Goal: Task Accomplishment & Management: Manage account settings

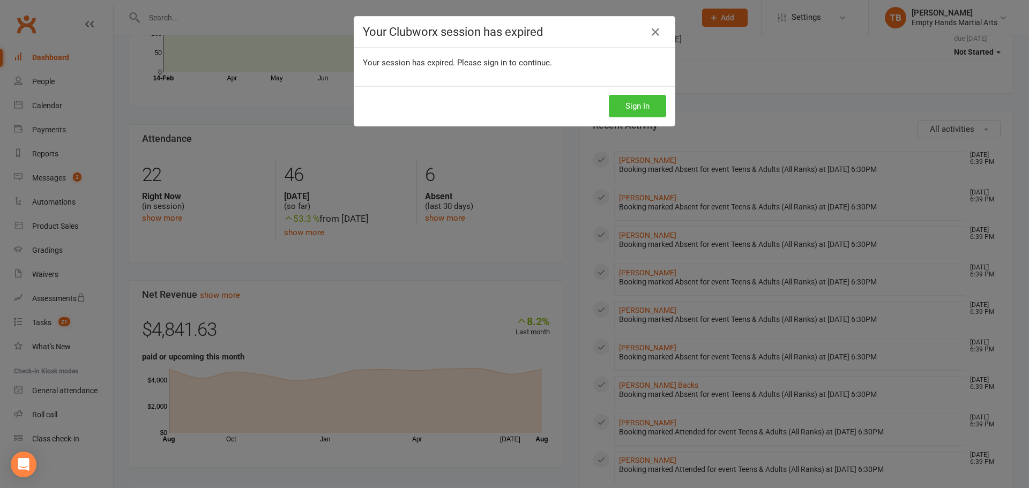
drag, startPoint x: 635, startPoint y: 95, endPoint x: 628, endPoint y: 100, distance: 8.0
click at [635, 96] on button "Sign In" at bounding box center [637, 106] width 57 height 23
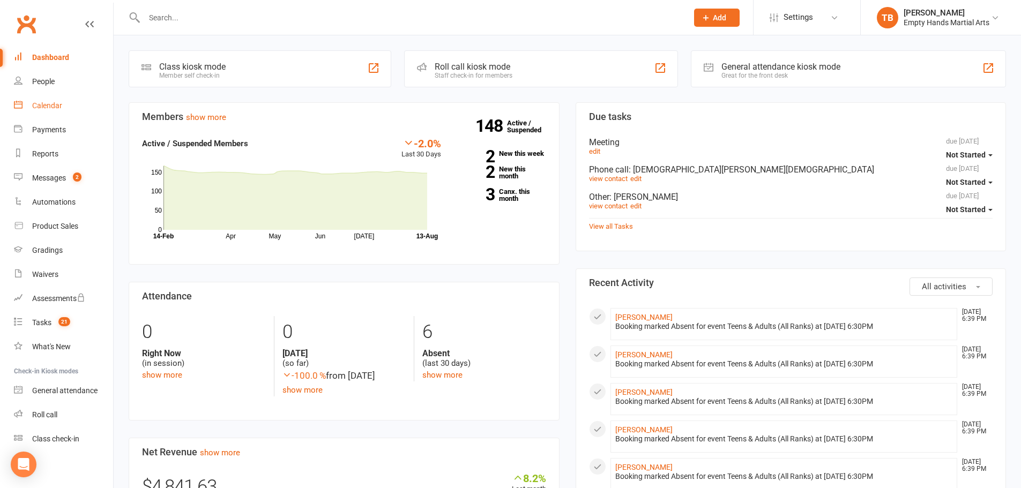
click at [47, 110] on div "Calendar" at bounding box center [47, 105] width 30 height 9
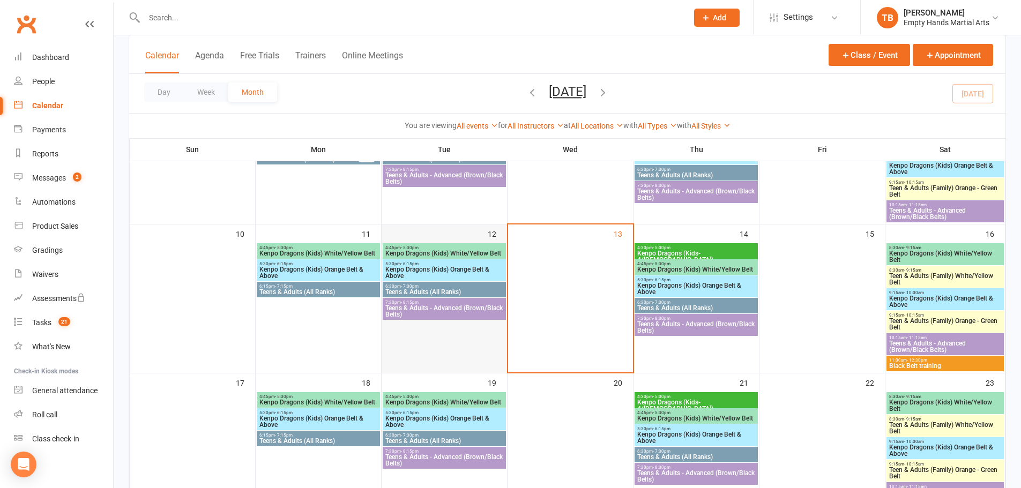
scroll to position [268, 0]
click at [443, 313] on span "Teens & Adults - Advanced (Brown/Black Belts)" at bounding box center [444, 311] width 119 height 13
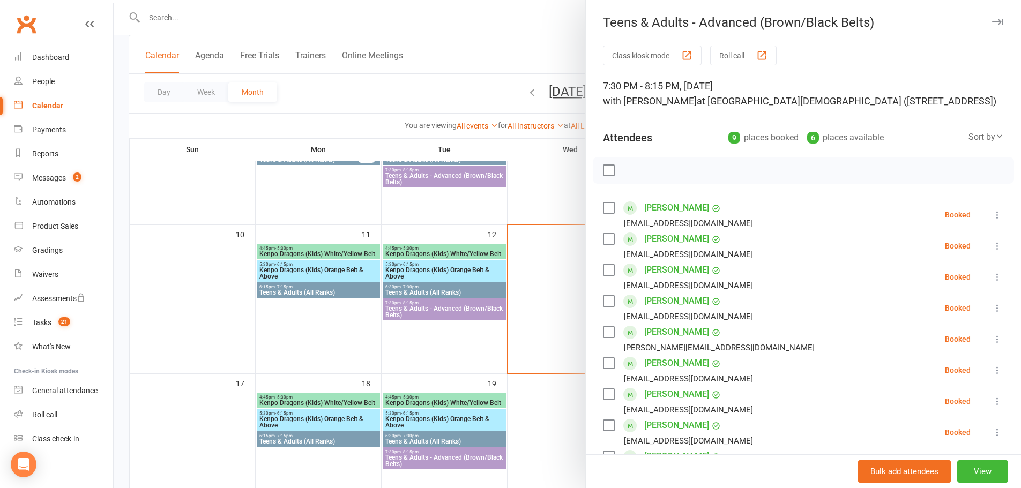
click at [607, 168] on label at bounding box center [608, 170] width 11 height 11
click at [607, 240] on label at bounding box center [608, 239] width 11 height 11
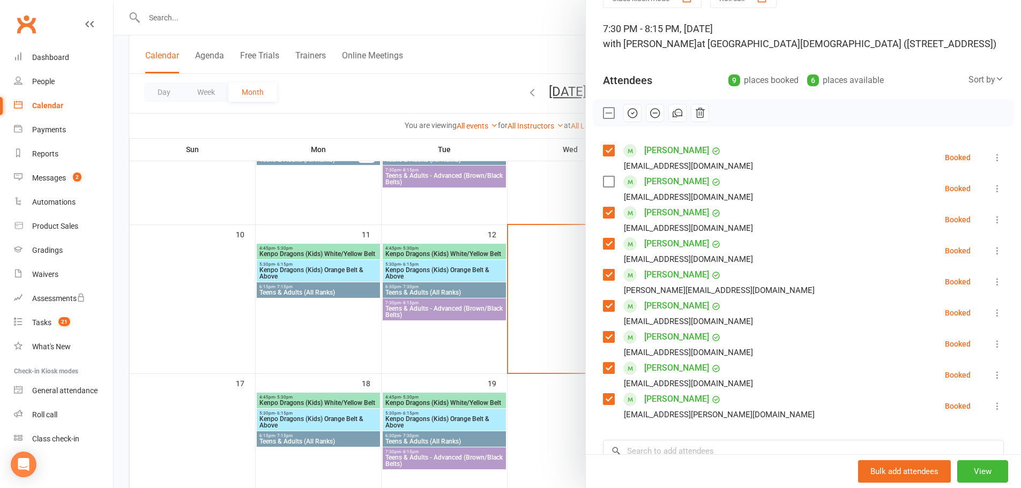
scroll to position [54, 0]
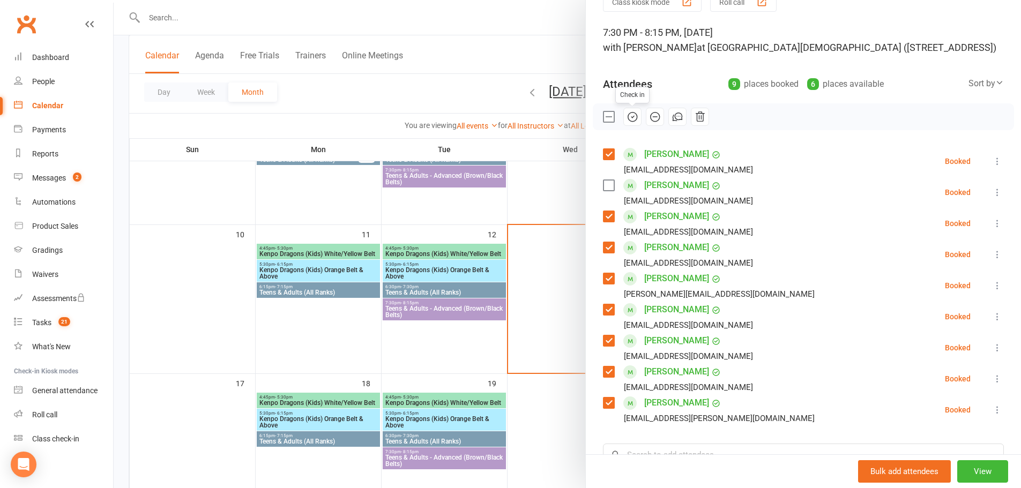
click at [628, 115] on icon "button" at bounding box center [633, 117] width 12 height 12
click at [607, 117] on label at bounding box center [608, 116] width 11 height 11
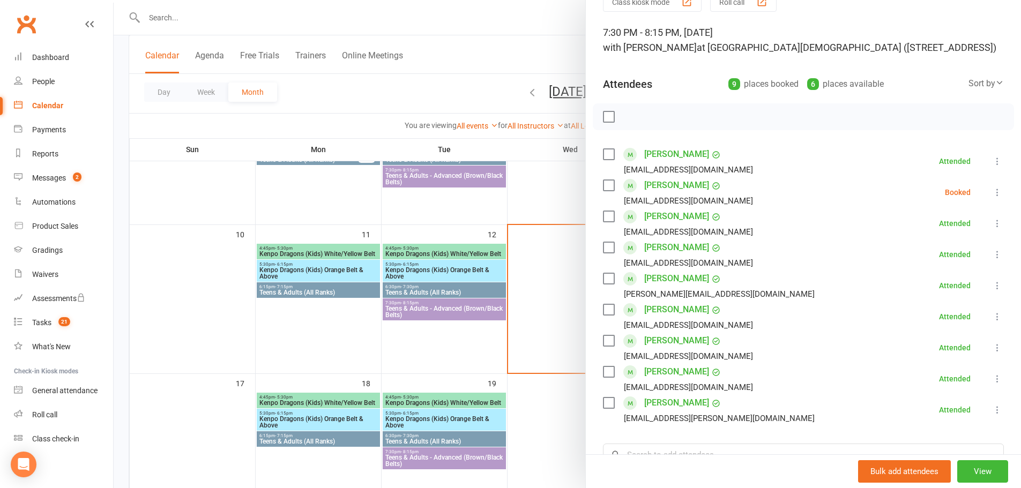
click at [608, 186] on label at bounding box center [608, 185] width 11 height 11
click at [992, 194] on icon at bounding box center [997, 192] width 11 height 11
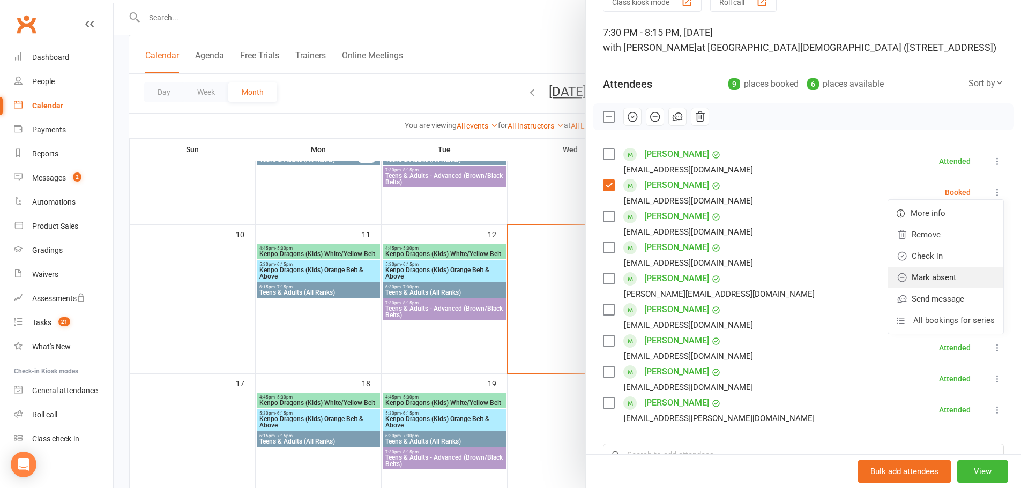
click at [946, 273] on link "Mark absent" at bounding box center [945, 277] width 115 height 21
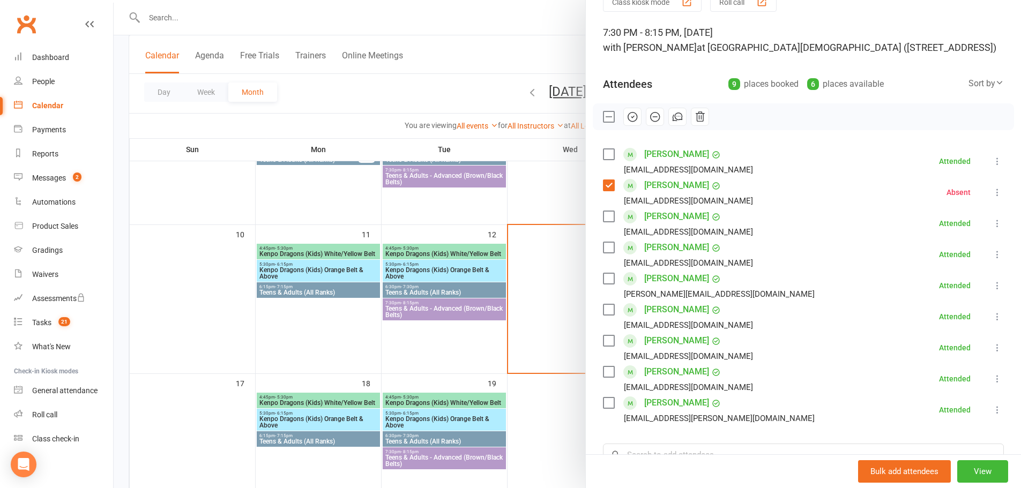
click at [135, 141] on div at bounding box center [567, 244] width 907 height 488
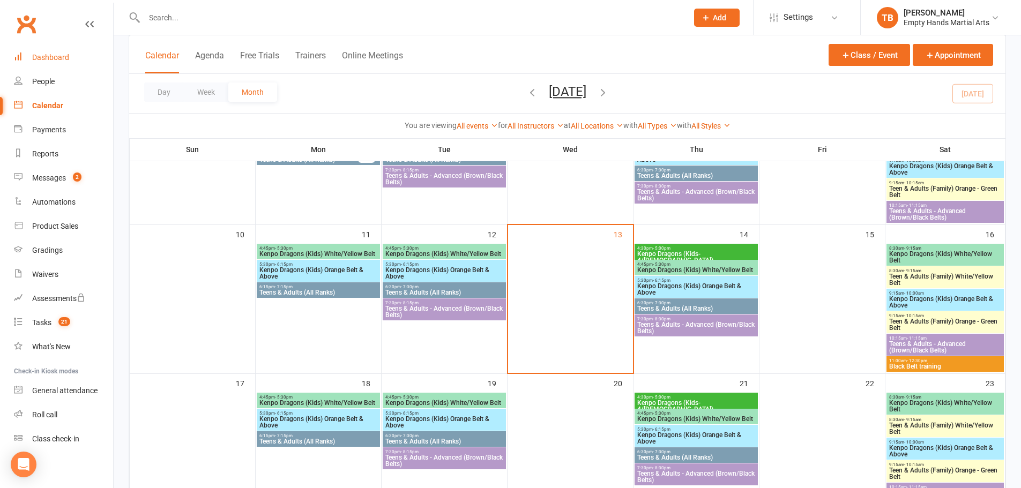
click at [49, 55] on div "Dashboard" at bounding box center [50, 57] width 37 height 9
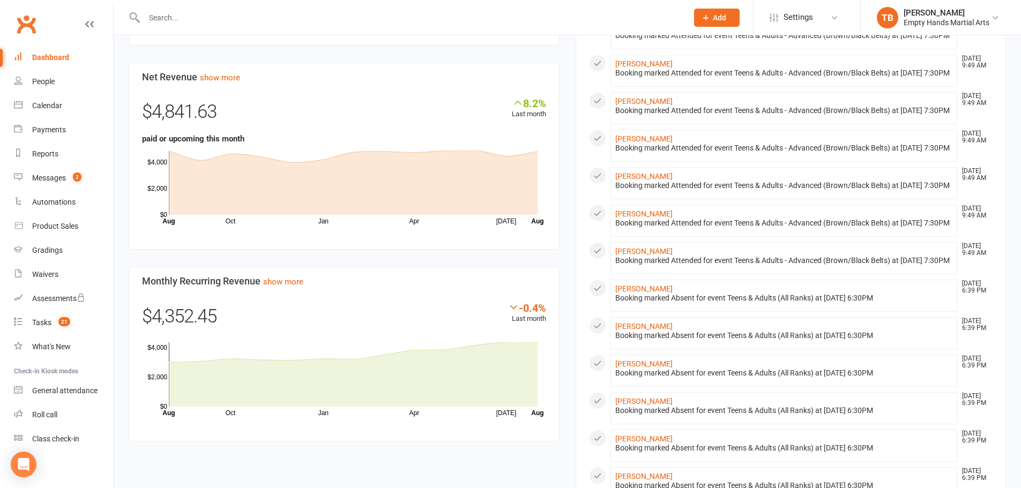
scroll to position [733, 0]
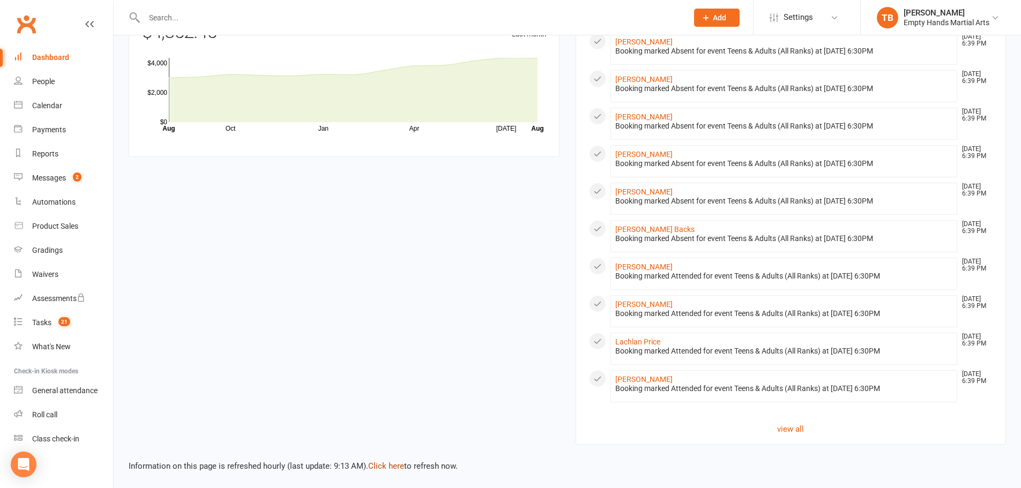
click at [378, 468] on link "Click here" at bounding box center [386, 466] width 36 height 10
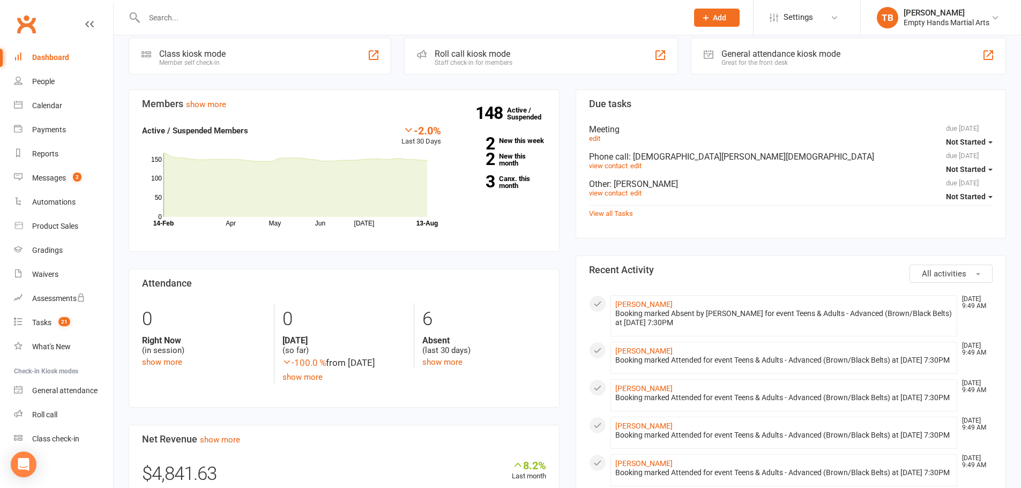
scroll to position [0, 0]
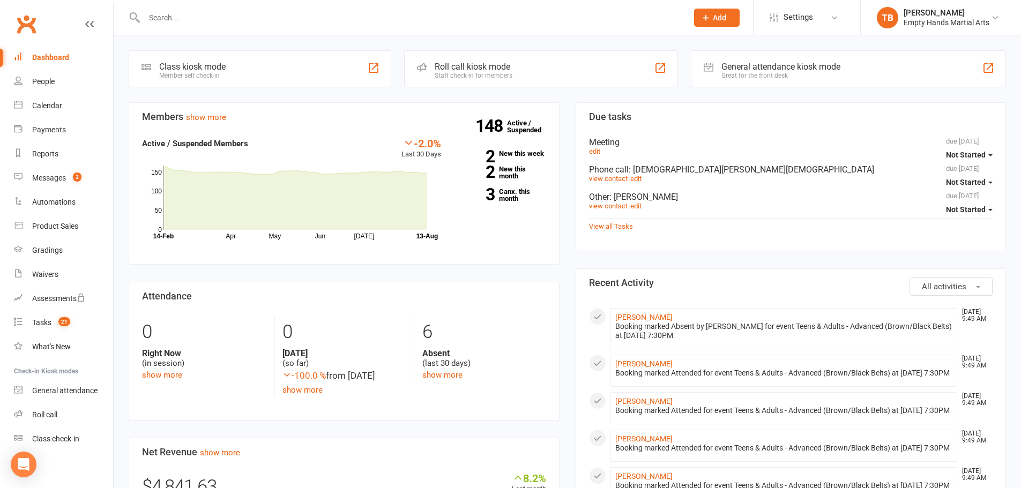
click at [1006, 12] on li "TB Tim Barnes Empty Hands Martial Arts My profile Help Terms & conditions Priva…" at bounding box center [940, 17] width 161 height 35
click at [991, 13] on icon at bounding box center [995, 17] width 9 height 9
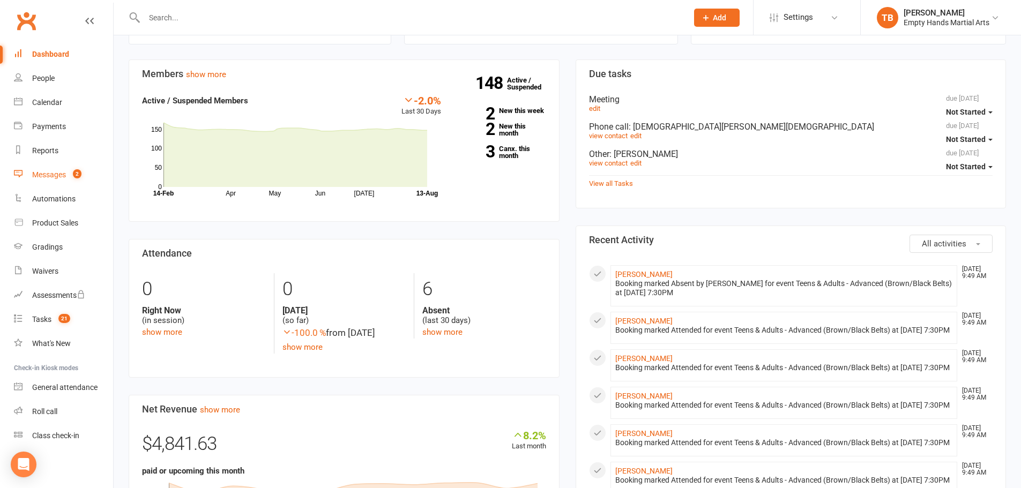
scroll to position [268, 0]
